Goal: Task Accomplishment & Management: Manage account settings

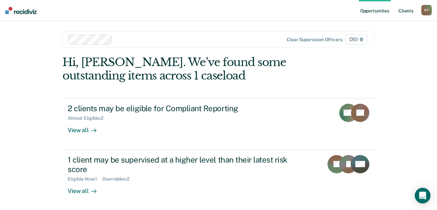
click at [409, 9] on link "Client s" at bounding box center [407, 10] width 18 height 21
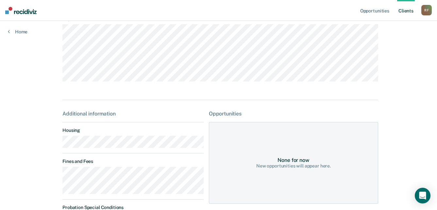
scroll to position [65, 0]
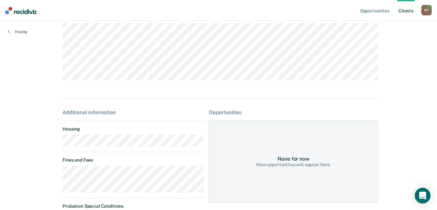
click at [58, 145] on main "AB Contacts Preferred Name Preferred Contact None Call Text Email None Progress…" at bounding box center [219, 110] width 328 height 310
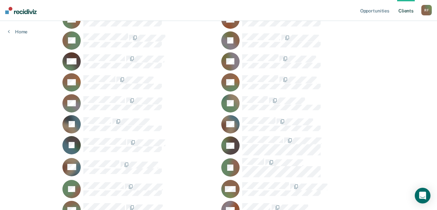
scroll to position [196, 0]
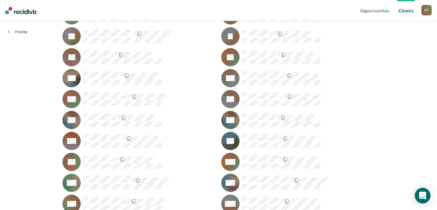
scroll to position [491, 0]
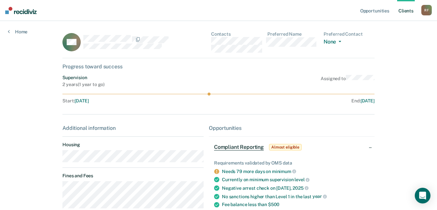
scroll to position [491, 0]
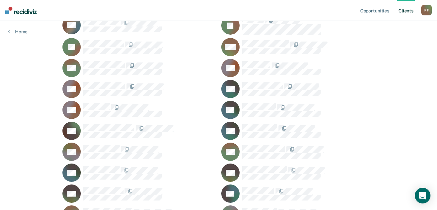
scroll to position [262, 0]
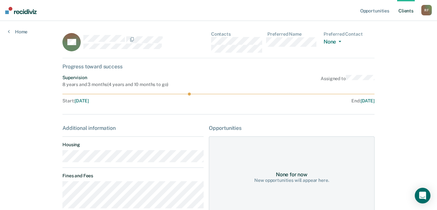
click at [56, 160] on main "BH Contacts Preferred Name Preferred Contact None Call Text Email None Progress…" at bounding box center [219, 194] width 328 height 347
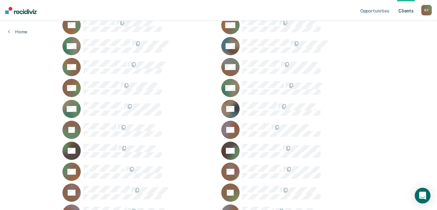
scroll to position [622, 0]
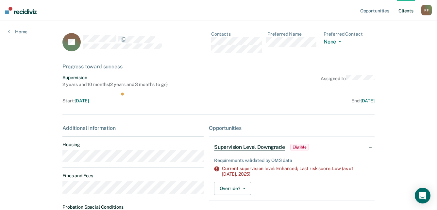
click at [58, 161] on main "JP Contacts Preferred Name Preferred Contact None Call Text Email None Progress…" at bounding box center [219, 172] width 328 height 303
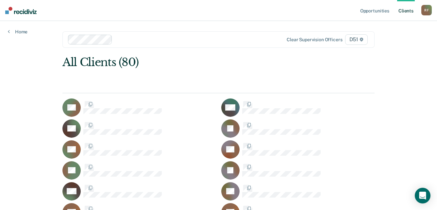
scroll to position [622, 0]
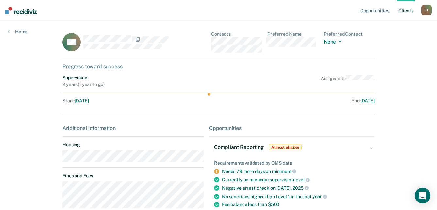
click at [56, 158] on main "CM Contacts Preferred Name Preferred Contact None Call Text Email None Progress…" at bounding box center [219, 166] width 328 height 290
click at [212, 41] on div "CM Contacts Preferred Name Preferred Contact None Call Text Email None" at bounding box center [218, 44] width 312 height 27
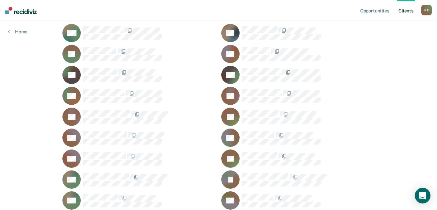
scroll to position [750, 0]
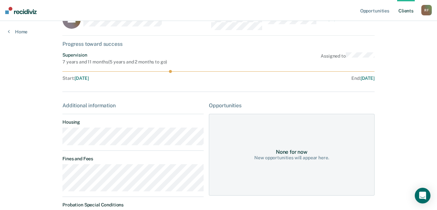
scroll to position [33, 0]
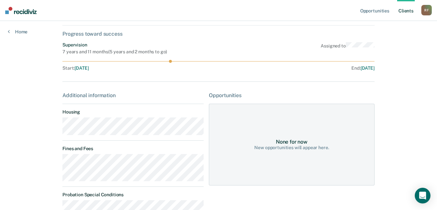
click at [58, 129] on main "TT Contacts Preferred Name Preferred Contact None Call Text Email None Progress…" at bounding box center [219, 141] width 328 height 307
drag, startPoint x: 58, startPoint y: 129, endPoint x: 79, endPoint y: 140, distance: 22.8
click at [79, 140] on div "Additional information Housing Fines and Fees Probation Special Conditions Paro…" at bounding box center [132, 184] width 141 height 185
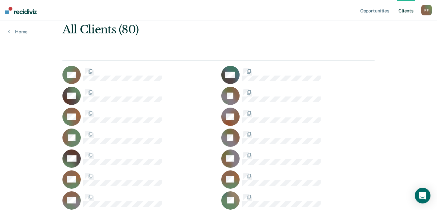
scroll to position [750, 0]
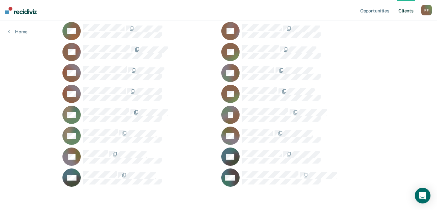
click at [428, 10] on div "R F" at bounding box center [427, 10] width 10 height 10
click at [386, 43] on link "Log Out" at bounding box center [400, 43] width 53 height 6
